Goal: Information Seeking & Learning: Learn about a topic

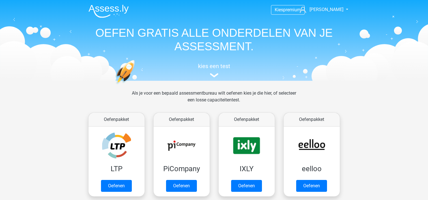
scroll to position [219, 0]
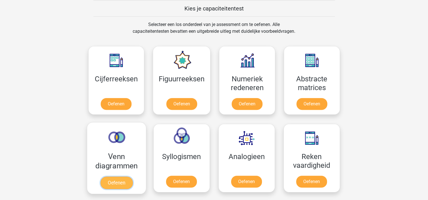
click at [123, 183] on link "Oefenen" at bounding box center [116, 183] width 32 height 12
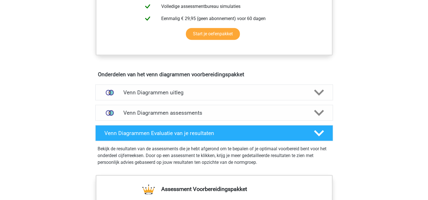
scroll to position [272, 0]
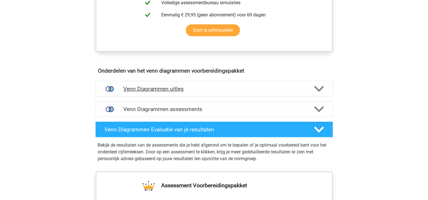
click at [317, 86] on icon at bounding box center [319, 89] width 10 height 10
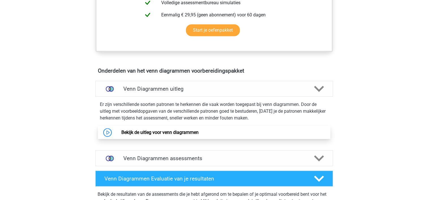
click at [121, 130] on link "Bekijk de uitleg voor venn diagrammen" at bounding box center [159, 132] width 77 height 5
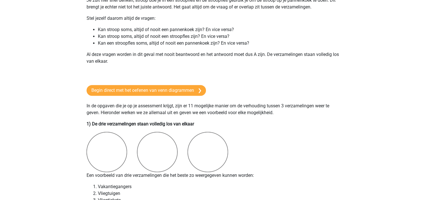
scroll to position [340, 0]
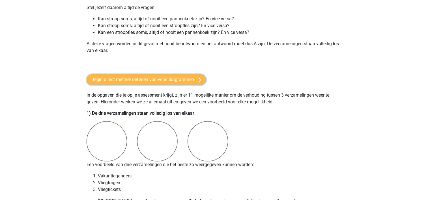
click at [142, 77] on link "Begin direct met het oefenen van venn diagrammen" at bounding box center [146, 79] width 119 height 11
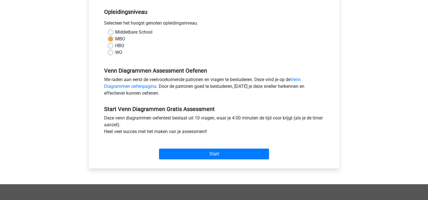
scroll to position [117, 0]
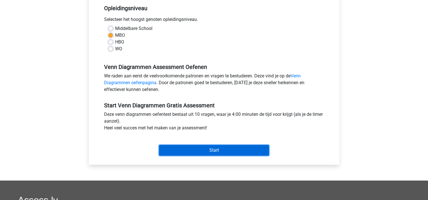
click at [216, 147] on input "Start" at bounding box center [214, 150] width 110 height 11
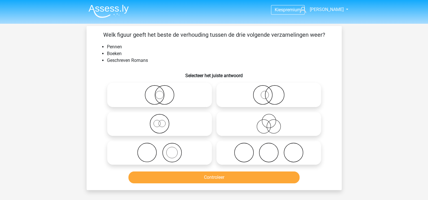
click at [241, 155] on icon at bounding box center [269, 153] width 100 height 20
click at [269, 150] on input "radio" at bounding box center [271, 148] width 4 height 4
radio input "true"
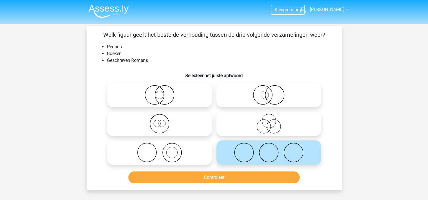
click at [181, 149] on icon at bounding box center [160, 153] width 100 height 20
click at [163, 149] on input "radio" at bounding box center [162, 148] width 4 height 4
radio input "true"
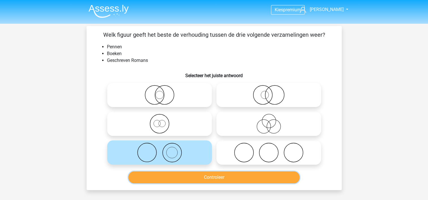
click at [211, 177] on button "Controleer" at bounding box center [214, 178] width 171 height 12
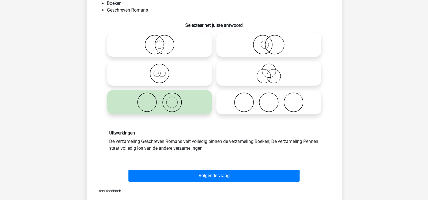
scroll to position [57, 0]
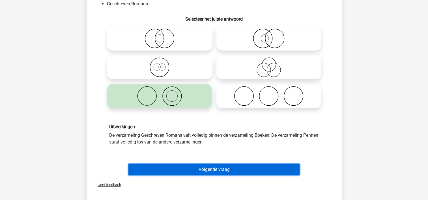
click at [223, 170] on button "Volgende vraag" at bounding box center [214, 170] width 171 height 12
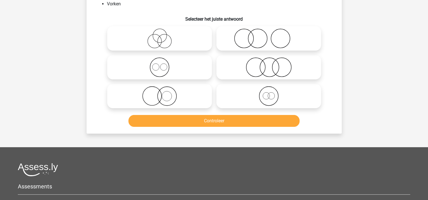
scroll to position [26, 0]
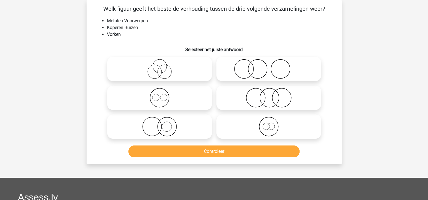
click at [267, 98] on icon at bounding box center [269, 98] width 100 height 20
click at [269, 95] on input "radio" at bounding box center [271, 93] width 4 height 4
radio input "true"
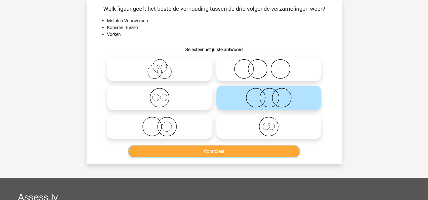
click at [204, 148] on button "Controleer" at bounding box center [214, 152] width 171 height 12
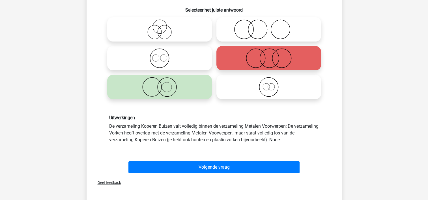
scroll to position [71, 0]
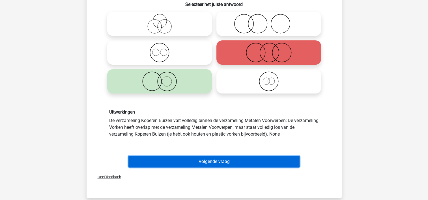
click at [214, 159] on button "Volgende vraag" at bounding box center [214, 162] width 171 height 12
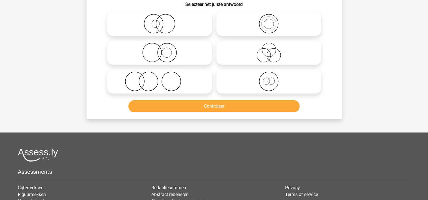
scroll to position [26, 0]
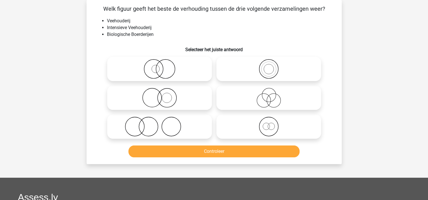
click at [164, 123] on icon at bounding box center [160, 127] width 100 height 20
click at [163, 123] on input "radio" at bounding box center [162, 122] width 4 height 4
radio input "true"
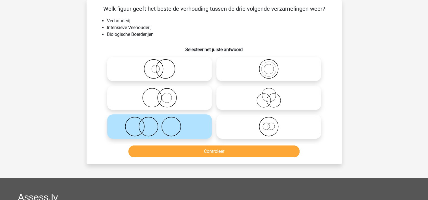
click at [270, 129] on icon at bounding box center [269, 127] width 100 height 20
click at [270, 124] on input "radio" at bounding box center [271, 122] width 4 height 4
radio input "true"
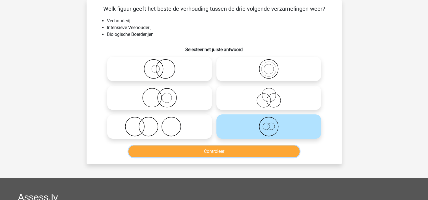
click at [249, 149] on button "Controleer" at bounding box center [214, 152] width 171 height 12
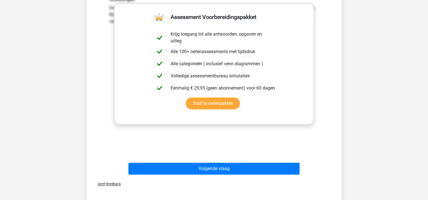
scroll to position [196, 0]
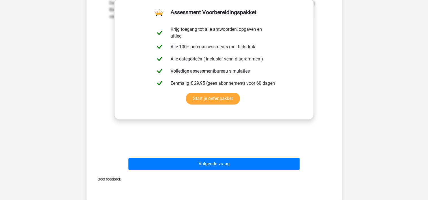
click at [231, 157] on div "Volgende vraag" at bounding box center [214, 163] width 237 height 19
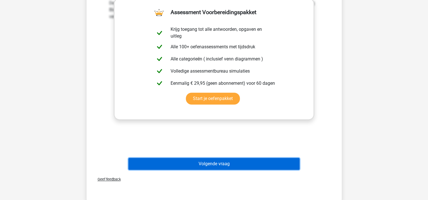
click at [227, 161] on button "Volgende vraag" at bounding box center [214, 164] width 171 height 12
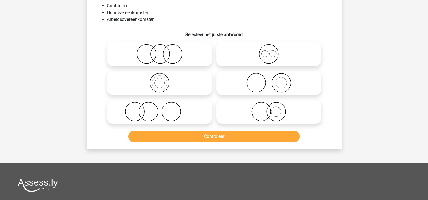
scroll to position [26, 0]
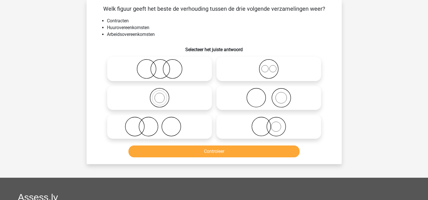
click at [159, 71] on icon at bounding box center [160, 69] width 100 height 20
click at [160, 66] on input "radio" at bounding box center [162, 65] width 4 height 4
radio input "true"
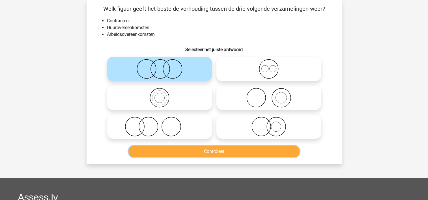
click at [176, 153] on button "Controleer" at bounding box center [214, 152] width 171 height 12
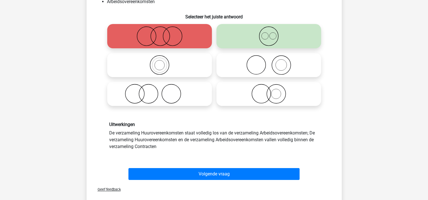
scroll to position [60, 0]
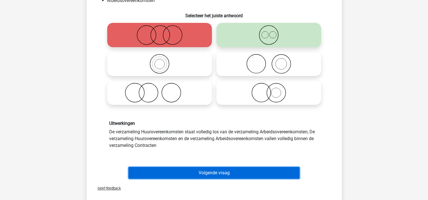
click at [214, 171] on button "Volgende vraag" at bounding box center [214, 173] width 171 height 12
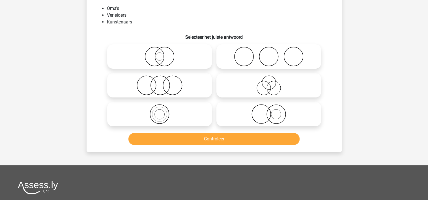
scroll to position [26, 0]
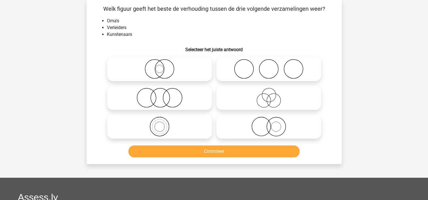
click at [159, 95] on icon at bounding box center [160, 98] width 100 height 20
click at [160, 95] on input "radio" at bounding box center [162, 93] width 4 height 4
radio input "true"
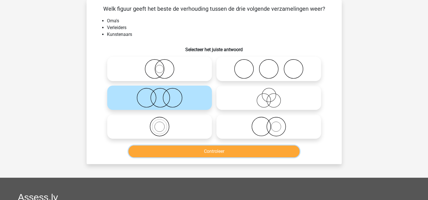
click at [167, 153] on button "Controleer" at bounding box center [214, 152] width 171 height 12
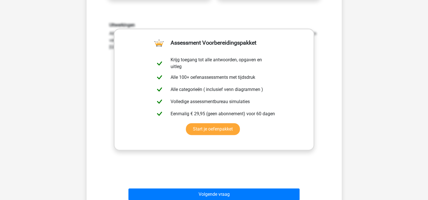
scroll to position [173, 0]
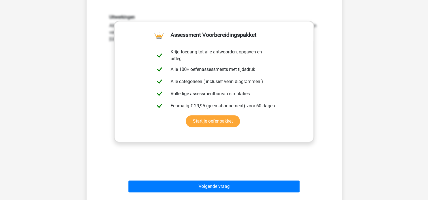
click at [234, 180] on div "Volgende vraag" at bounding box center [214, 185] width 237 height 19
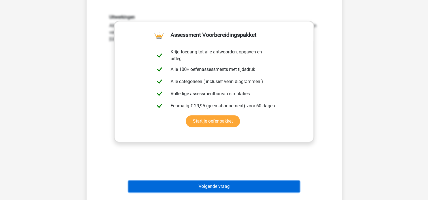
click at [225, 185] on button "Volgende vraag" at bounding box center [214, 187] width 171 height 12
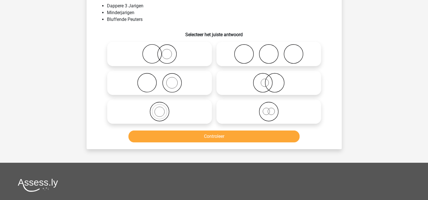
scroll to position [26, 0]
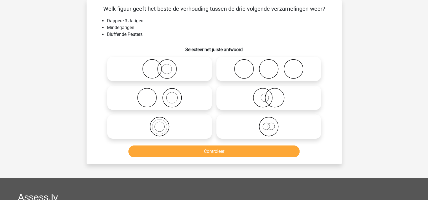
click at [267, 125] on icon at bounding box center [269, 127] width 100 height 20
click at [269, 124] on input "radio" at bounding box center [271, 122] width 4 height 4
radio input "true"
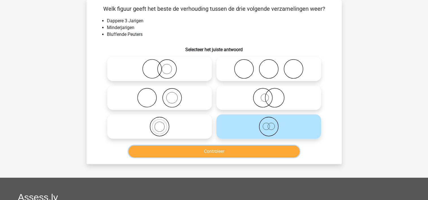
click at [227, 151] on button "Controleer" at bounding box center [214, 152] width 171 height 12
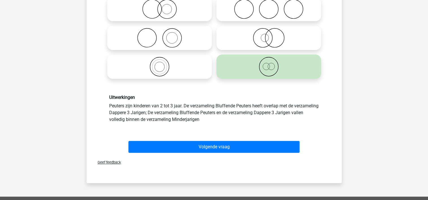
scroll to position [94, 0]
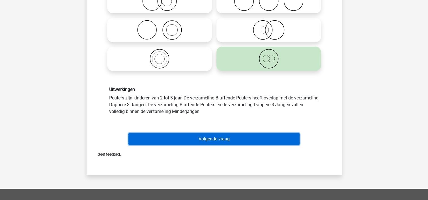
click at [234, 139] on button "Volgende vraag" at bounding box center [214, 139] width 171 height 12
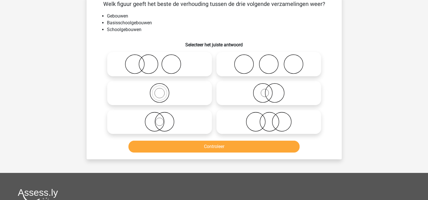
scroll to position [26, 0]
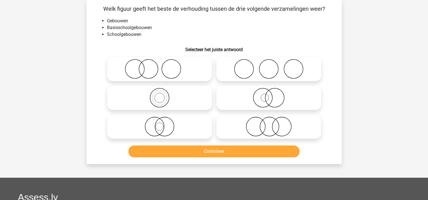
click at [160, 95] on icon at bounding box center [160, 98] width 100 height 20
click at [160, 95] on input "radio" at bounding box center [162, 93] width 4 height 4
radio input "true"
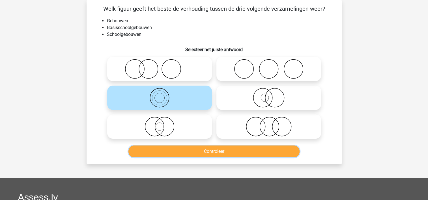
click at [172, 149] on button "Controleer" at bounding box center [214, 152] width 171 height 12
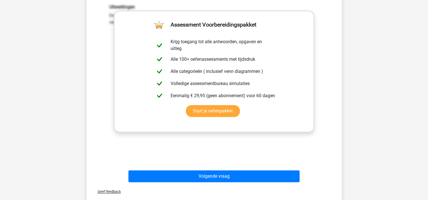
scroll to position [196, 0]
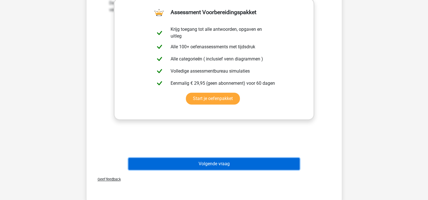
click at [227, 161] on button "Volgende vraag" at bounding box center [214, 164] width 171 height 12
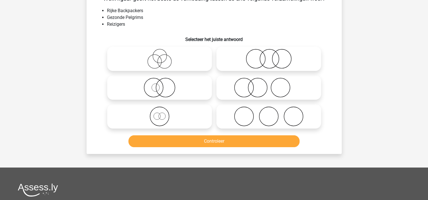
scroll to position [26, 0]
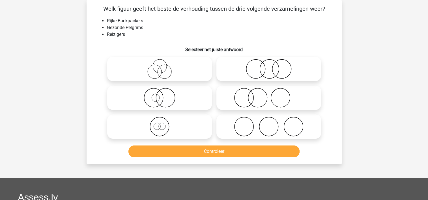
click at [267, 71] on icon at bounding box center [269, 69] width 100 height 20
click at [269, 66] on input "radio" at bounding box center [271, 65] width 4 height 4
radio input "true"
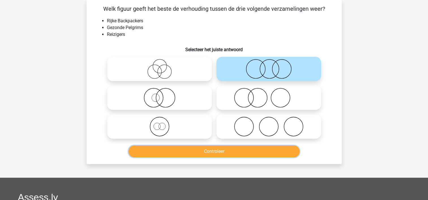
click at [216, 149] on button "Controleer" at bounding box center [214, 152] width 171 height 12
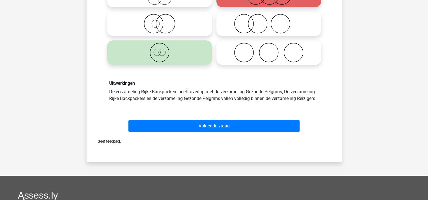
scroll to position [105, 0]
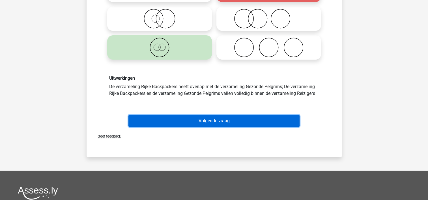
click at [195, 120] on button "Volgende vraag" at bounding box center [214, 121] width 171 height 12
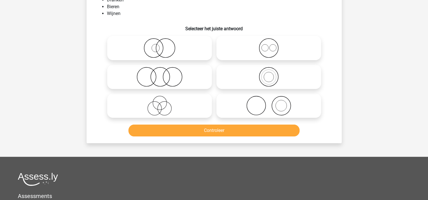
scroll to position [26, 0]
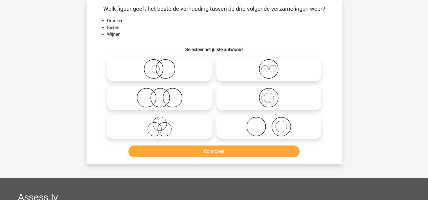
click at [273, 67] on icon at bounding box center [269, 69] width 100 height 20
click at [273, 66] on input "radio" at bounding box center [271, 65] width 4 height 4
radio input "true"
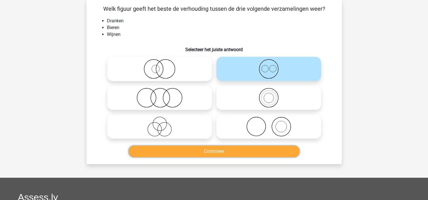
click at [196, 148] on button "Controleer" at bounding box center [214, 152] width 171 height 12
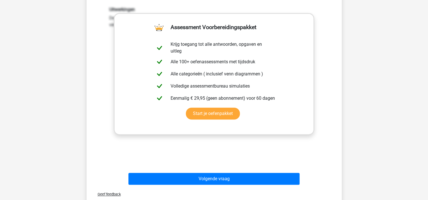
scroll to position [196, 0]
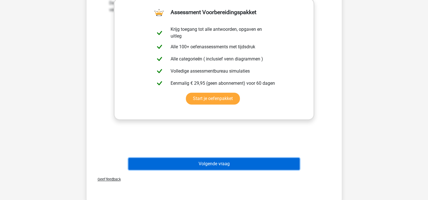
click at [231, 162] on button "Volgende vraag" at bounding box center [214, 164] width 171 height 12
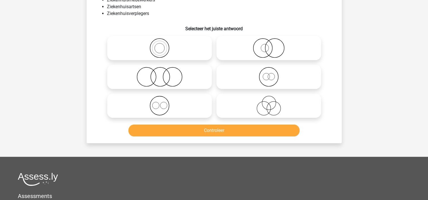
scroll to position [26, 0]
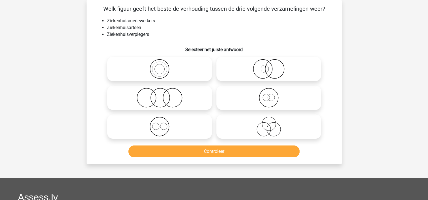
click at [158, 126] on icon at bounding box center [160, 127] width 100 height 20
click at [160, 124] on input "radio" at bounding box center [162, 122] width 4 height 4
radio input "true"
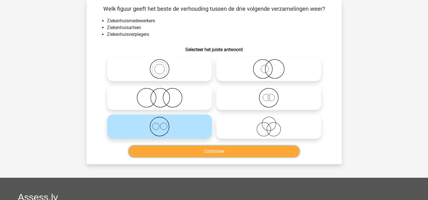
click at [196, 152] on button "Controleer" at bounding box center [214, 152] width 171 height 12
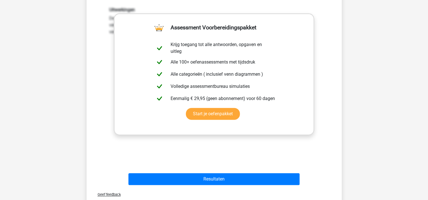
scroll to position [185, 0]
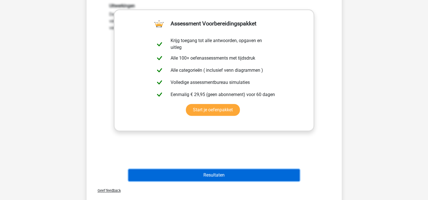
click at [231, 175] on button "Resultaten" at bounding box center [214, 176] width 171 height 12
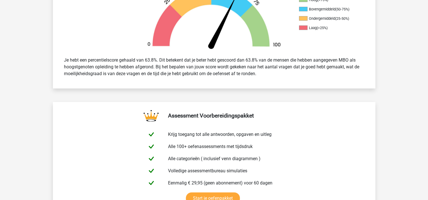
scroll to position [204, 0]
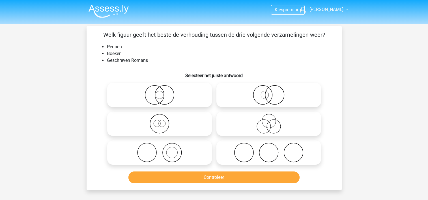
scroll to position [153, 0]
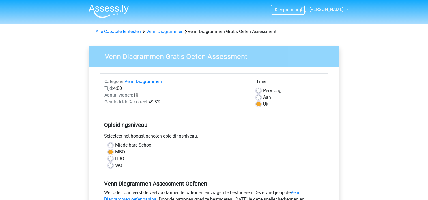
scroll to position [117, 0]
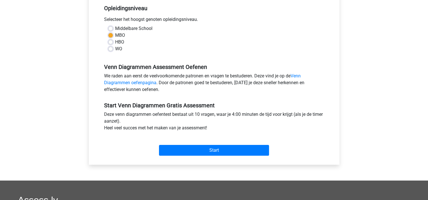
click at [112, 39] on div "HBO" at bounding box center [214, 42] width 212 height 7
click at [115, 42] on label "HBO" at bounding box center [119, 42] width 9 height 7
click at [110, 42] on input "HBO" at bounding box center [110, 42] width 5 height 6
radio input "true"
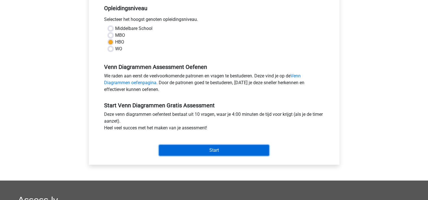
click at [206, 146] on input "Start" at bounding box center [214, 150] width 110 height 11
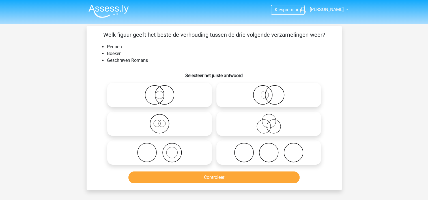
click at [271, 91] on input "radio" at bounding box center [271, 91] width 4 height 4
radio input "true"
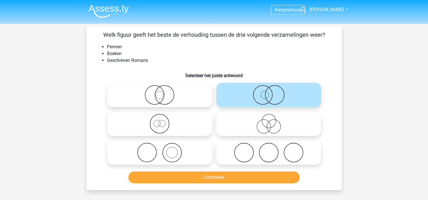
click at [164, 150] on icon at bounding box center [160, 153] width 100 height 20
click at [163, 150] on input "radio" at bounding box center [162, 148] width 4 height 4
radio input "true"
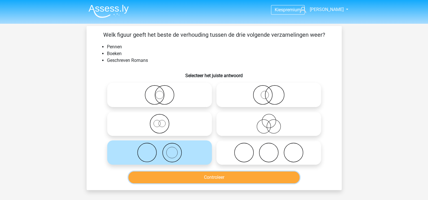
click at [174, 178] on button "Controleer" at bounding box center [214, 178] width 171 height 12
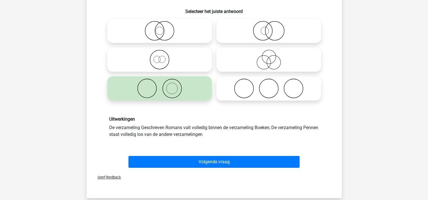
scroll to position [79, 0]
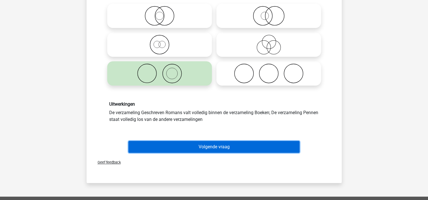
click at [216, 147] on button "Volgende vraag" at bounding box center [214, 147] width 171 height 12
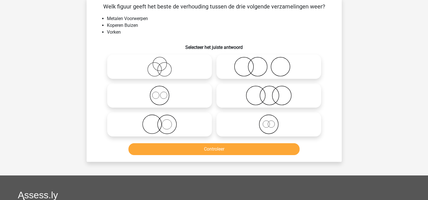
scroll to position [26, 0]
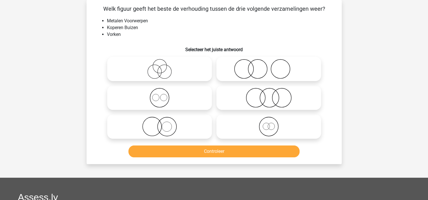
click at [267, 125] on icon at bounding box center [269, 127] width 100 height 20
click at [269, 124] on input "radio" at bounding box center [271, 122] width 4 height 4
radio input "true"
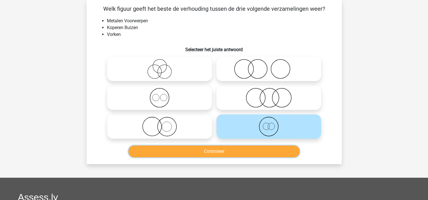
click at [220, 149] on button "Controleer" at bounding box center [214, 152] width 171 height 12
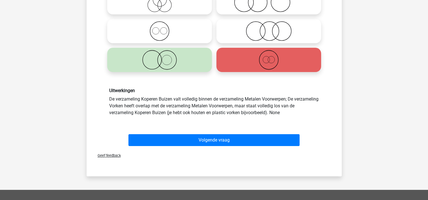
scroll to position [94, 0]
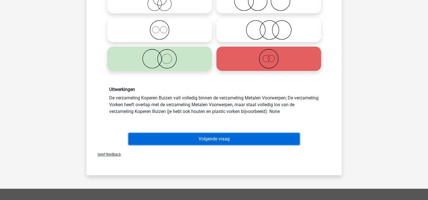
click at [242, 140] on button "Volgende vraag" at bounding box center [214, 139] width 171 height 12
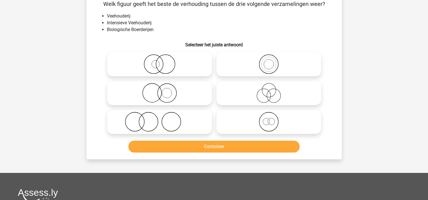
scroll to position [26, 0]
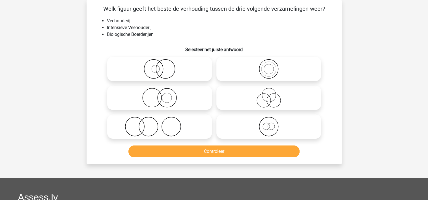
click at [266, 126] on icon at bounding box center [269, 127] width 100 height 20
click at [269, 124] on input "radio" at bounding box center [271, 122] width 4 height 4
radio input "true"
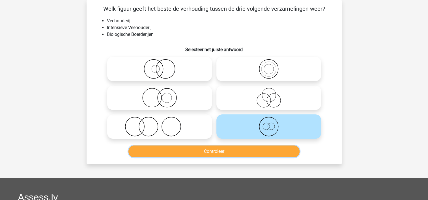
click at [225, 150] on button "Controleer" at bounding box center [214, 152] width 171 height 12
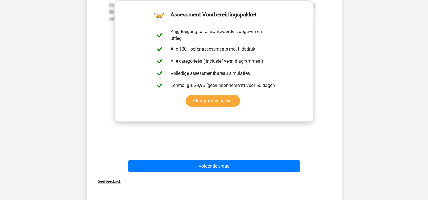
scroll to position [196, 0]
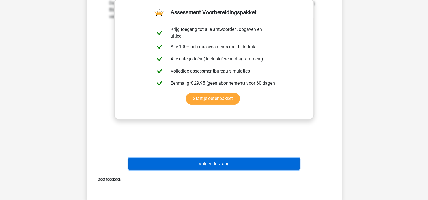
click at [253, 165] on button "Volgende vraag" at bounding box center [214, 164] width 171 height 12
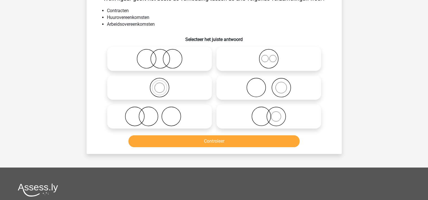
scroll to position [26, 0]
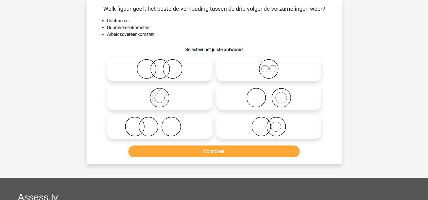
click at [273, 65] on circle at bounding box center [273, 68] width 7 height 7
click at [273, 65] on input "radio" at bounding box center [271, 65] width 4 height 4
radio input "true"
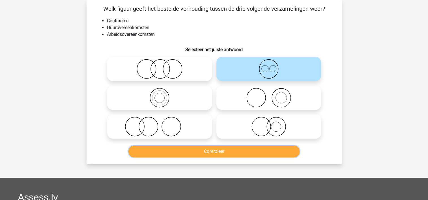
click at [200, 150] on button "Controleer" at bounding box center [214, 152] width 171 height 12
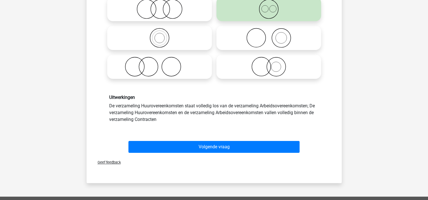
scroll to position [94, 0]
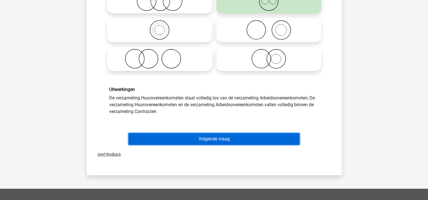
click at [237, 140] on button "Volgende vraag" at bounding box center [214, 139] width 171 height 12
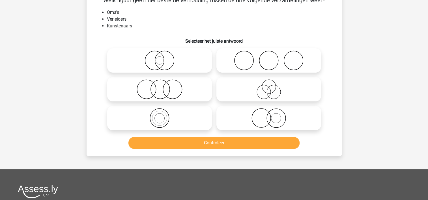
scroll to position [26, 0]
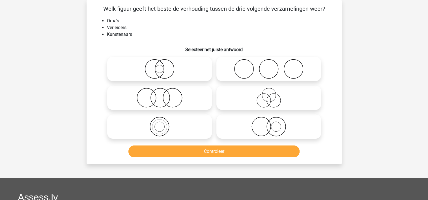
click at [266, 123] on icon at bounding box center [269, 127] width 100 height 20
click at [269, 123] on input "radio" at bounding box center [271, 122] width 4 height 4
radio input "true"
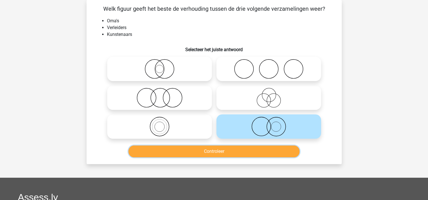
click at [214, 148] on button "Controleer" at bounding box center [214, 152] width 171 height 12
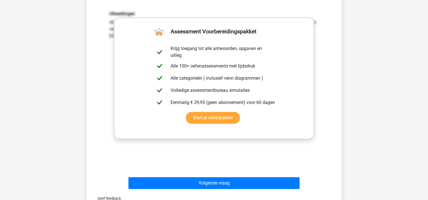
scroll to position [192, 0]
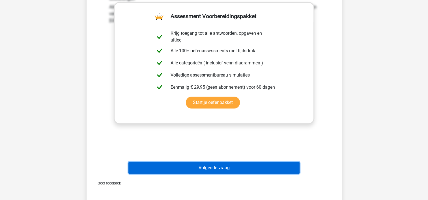
click at [250, 165] on button "Volgende vraag" at bounding box center [214, 168] width 171 height 12
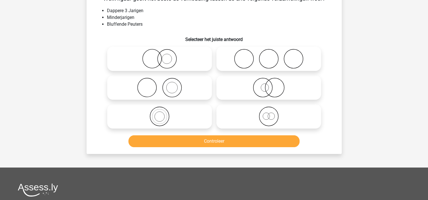
scroll to position [26, 0]
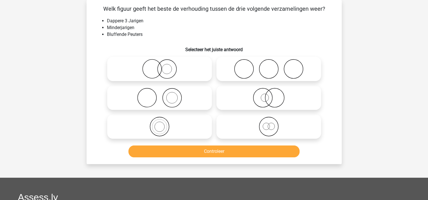
click at [269, 123] on input "radio" at bounding box center [271, 122] width 4 height 4
radio input "true"
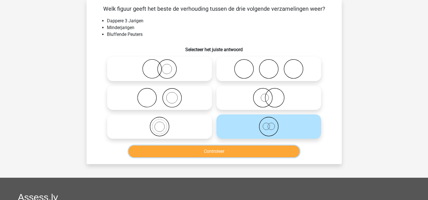
click at [221, 148] on button "Controleer" at bounding box center [214, 152] width 171 height 12
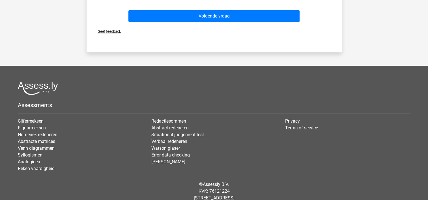
scroll to position [232, 0]
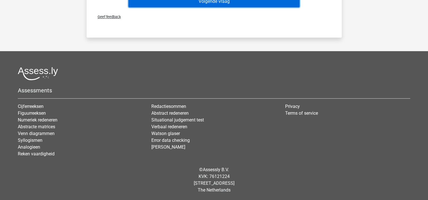
click at [246, 4] on button "Volgende vraag" at bounding box center [214, 1] width 171 height 12
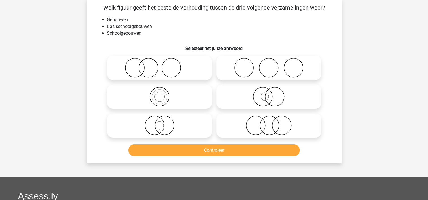
scroll to position [26, 0]
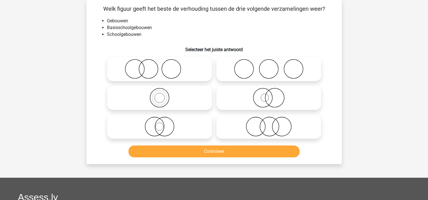
click at [157, 95] on icon at bounding box center [160, 98] width 100 height 20
click at [160, 95] on input "radio" at bounding box center [162, 93] width 4 height 4
radio input "true"
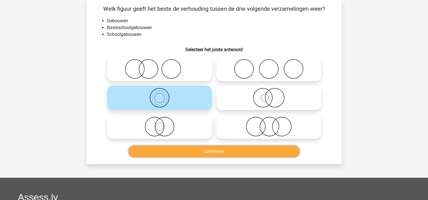
click at [196, 149] on button "Controleer" at bounding box center [214, 152] width 171 height 12
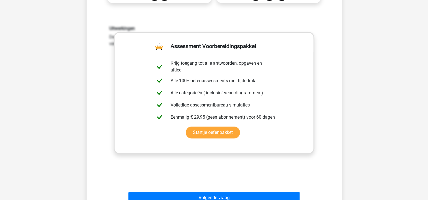
scroll to position [177, 0]
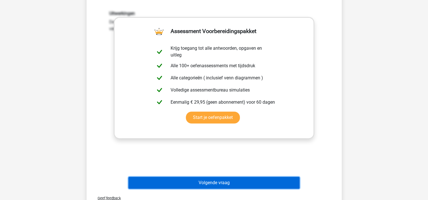
click at [200, 179] on button "Volgende vraag" at bounding box center [214, 183] width 171 height 12
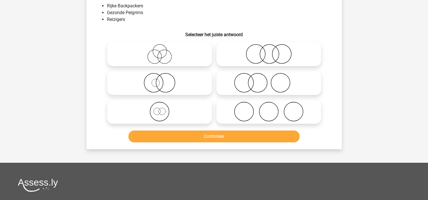
scroll to position [26, 0]
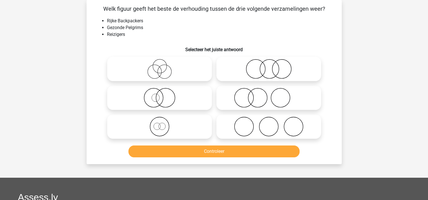
click at [154, 95] on icon at bounding box center [160, 98] width 100 height 20
click at [160, 95] on input "radio" at bounding box center [162, 93] width 4 height 4
radio input "true"
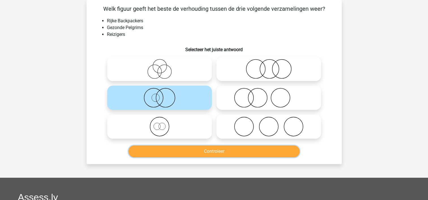
click at [198, 149] on button "Controleer" at bounding box center [214, 152] width 171 height 12
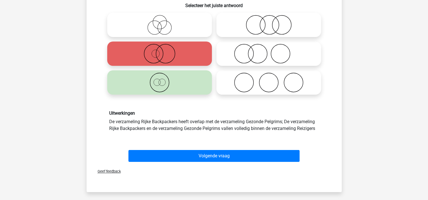
scroll to position [71, 0]
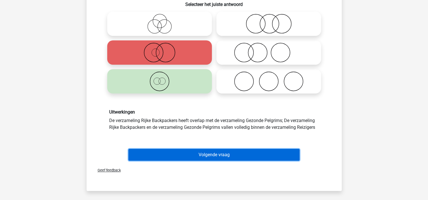
click at [215, 152] on button "Volgende vraag" at bounding box center [214, 155] width 171 height 12
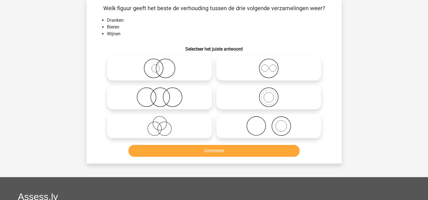
scroll to position [26, 0]
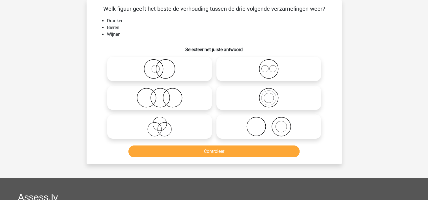
click at [254, 66] on icon at bounding box center [269, 69] width 100 height 20
click at [269, 66] on input "radio" at bounding box center [271, 65] width 4 height 4
radio input "true"
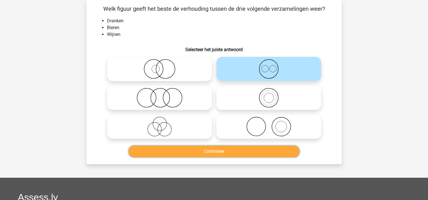
click at [208, 150] on button "Controleer" at bounding box center [214, 152] width 171 height 12
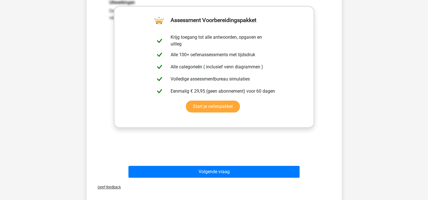
scroll to position [196, 0]
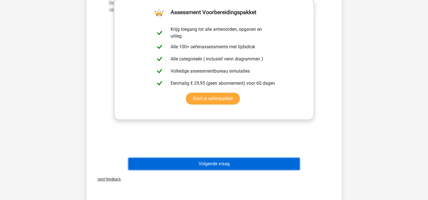
click at [242, 160] on button "Volgende vraag" at bounding box center [214, 164] width 171 height 12
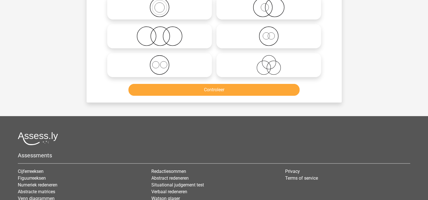
scroll to position [26, 0]
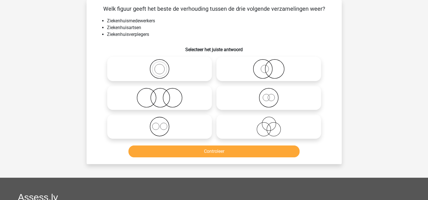
click at [273, 95] on icon at bounding box center [269, 98] width 100 height 20
click at [273, 95] on input "radio" at bounding box center [271, 93] width 4 height 4
radio input "true"
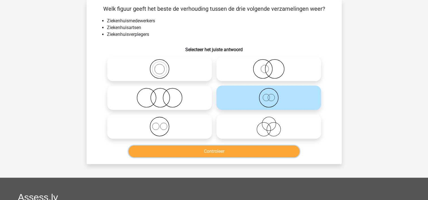
click at [206, 151] on button "Controleer" at bounding box center [214, 152] width 171 height 12
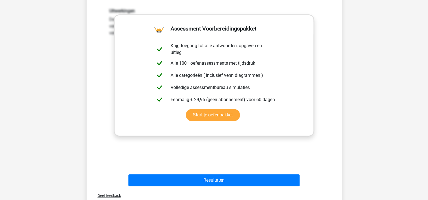
scroll to position [196, 0]
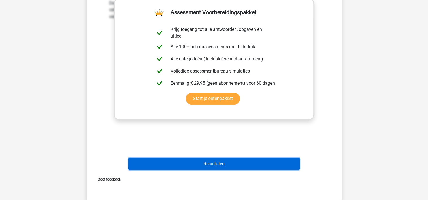
click at [198, 165] on button "Resultaten" at bounding box center [214, 164] width 171 height 12
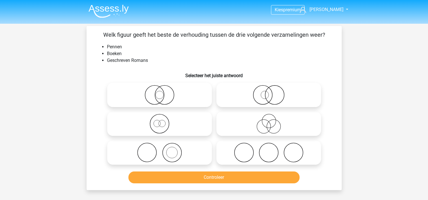
scroll to position [153, 0]
